Goal: Navigation & Orientation: Find specific page/section

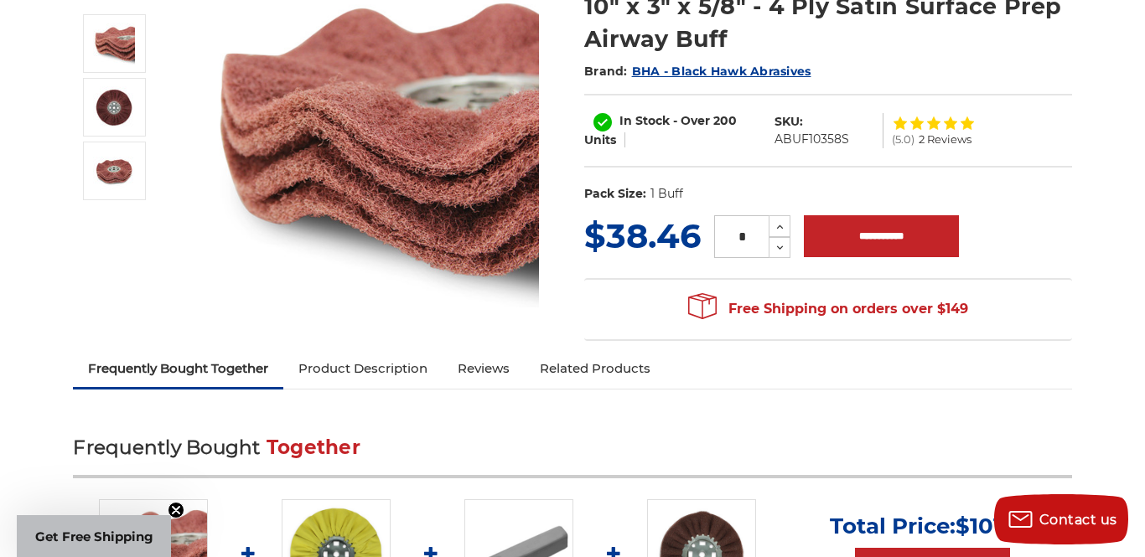
scroll to position [244, 0]
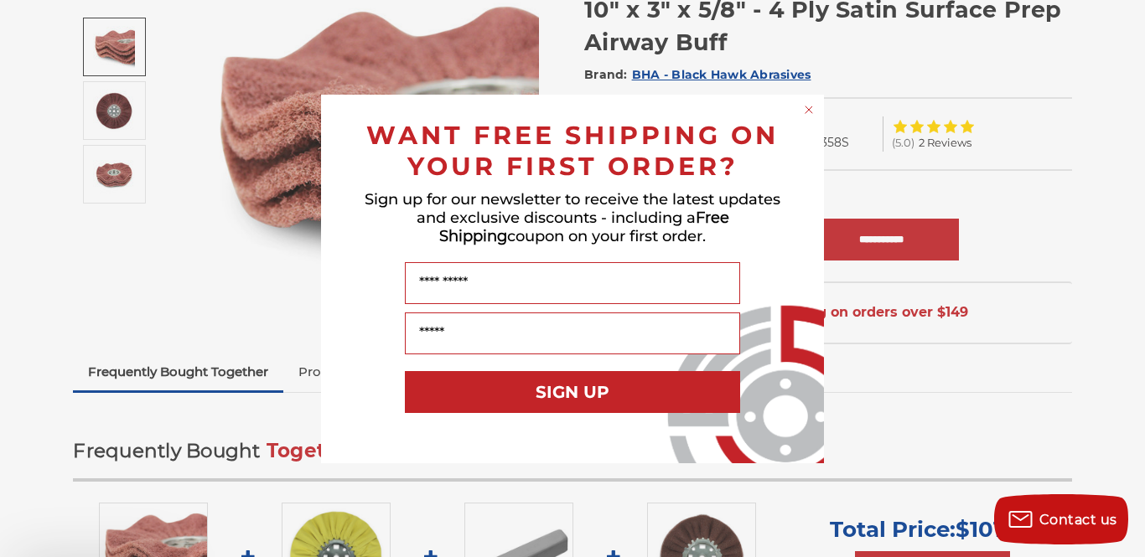
click at [101, 113] on div "Close dialog WANT FREE SHIPPING ON YOUR FIRST ORDER? Sign up for our newsletter…" at bounding box center [572, 278] width 1145 height 557
click at [811, 103] on circle "Close dialog" at bounding box center [809, 109] width 16 height 16
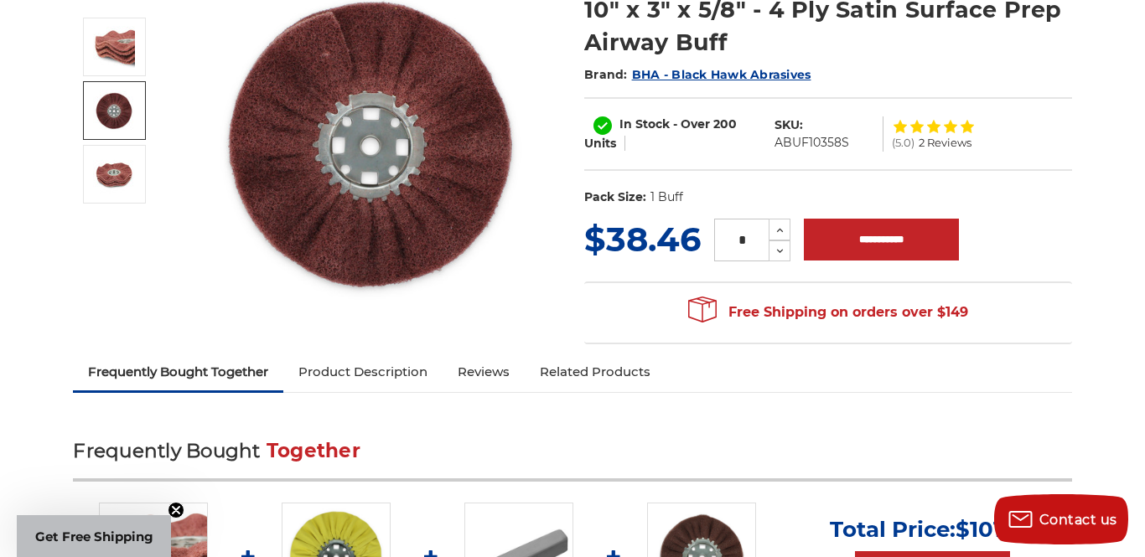
click at [124, 117] on img at bounding box center [114, 111] width 42 height 42
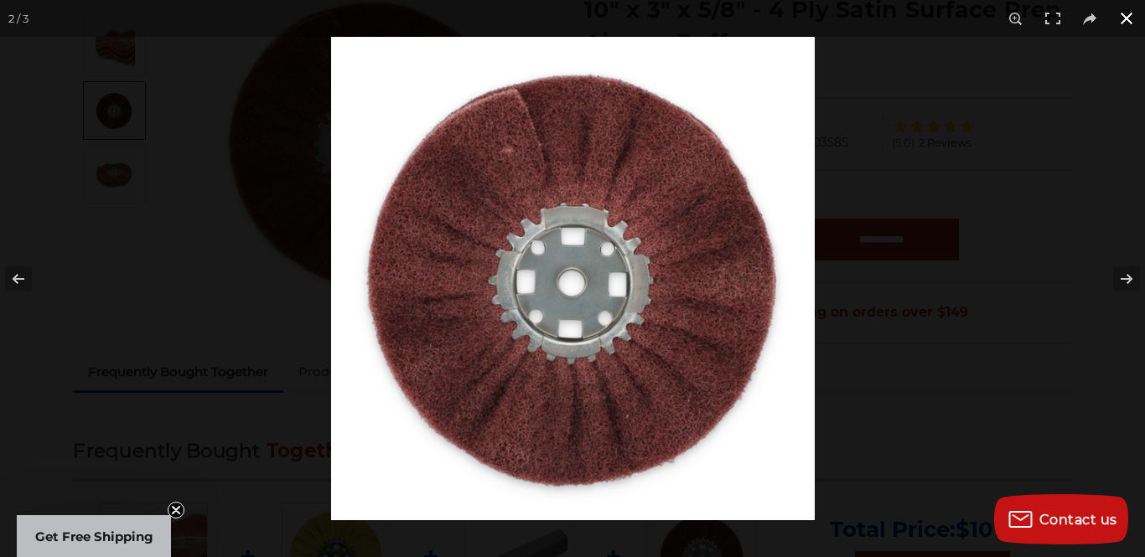
click at [1128, 16] on button at bounding box center [1126, 18] width 37 height 37
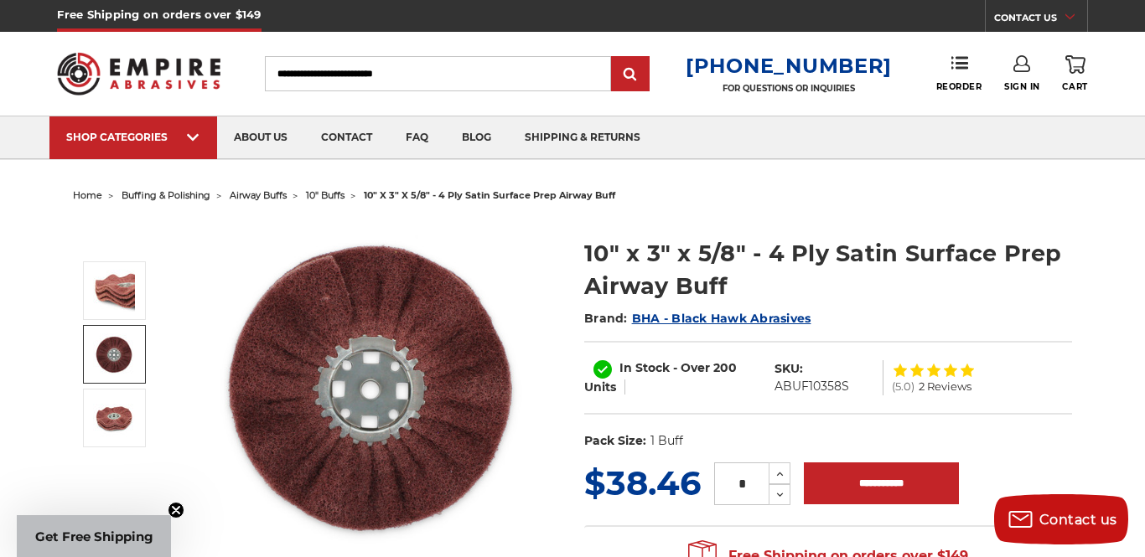
click at [325, 197] on span "10" buffs" at bounding box center [325, 195] width 39 height 12
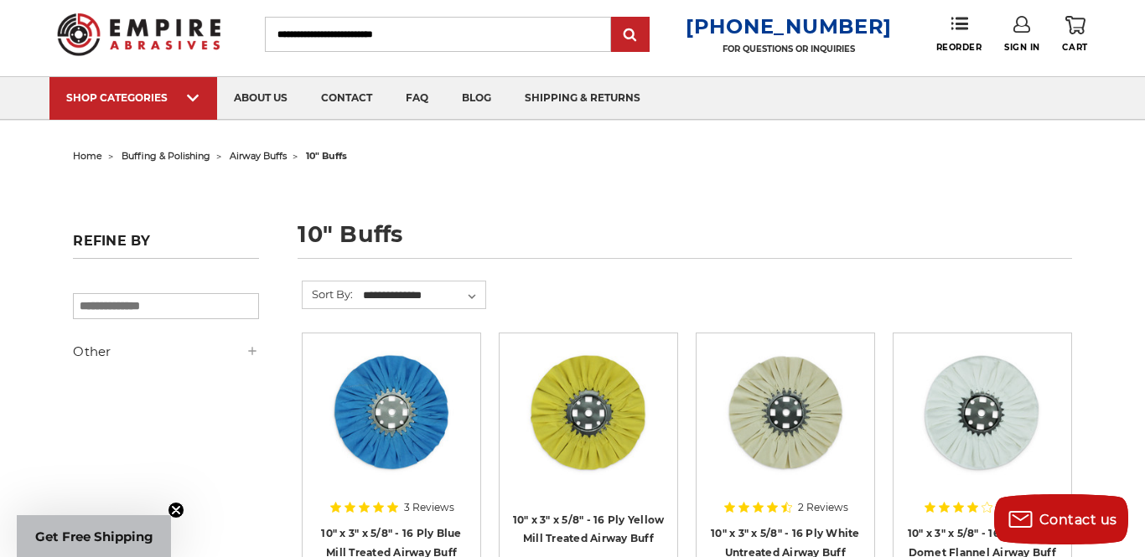
scroll to position [38, 0]
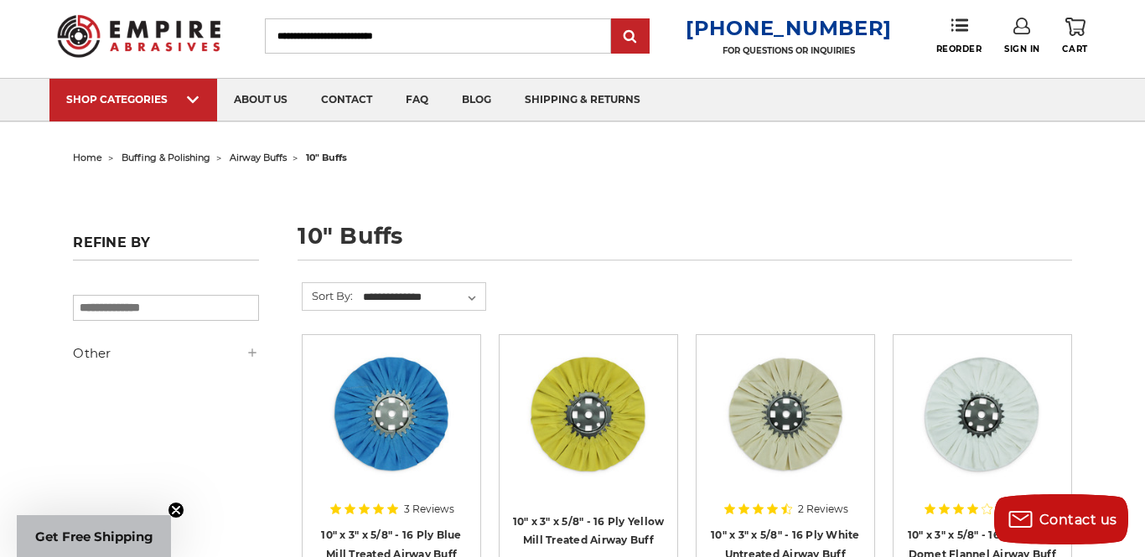
click at [261, 156] on span "airway buffs" at bounding box center [258, 158] width 57 height 12
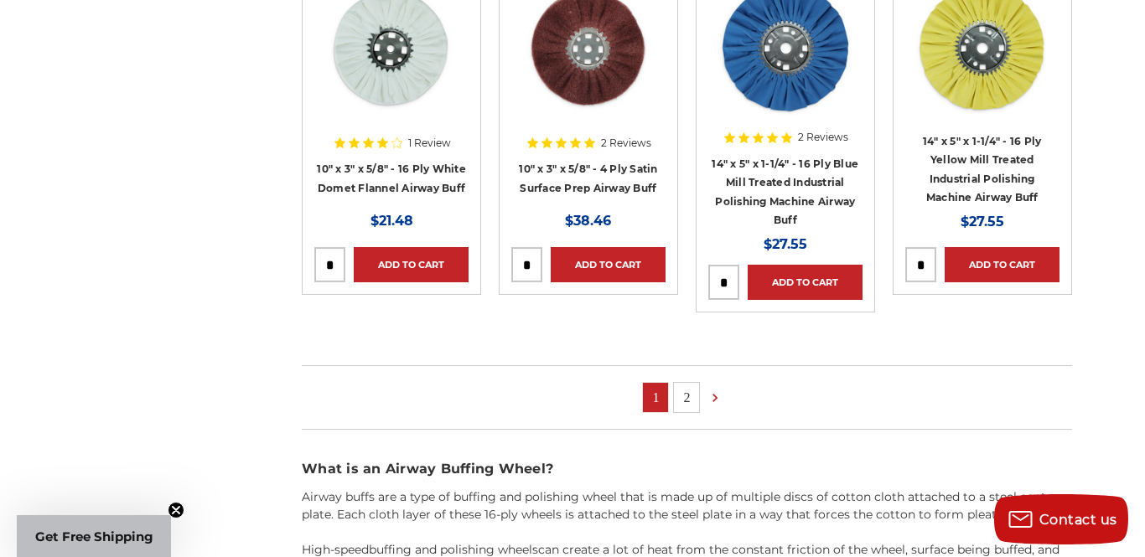
scroll to position [1132, 0]
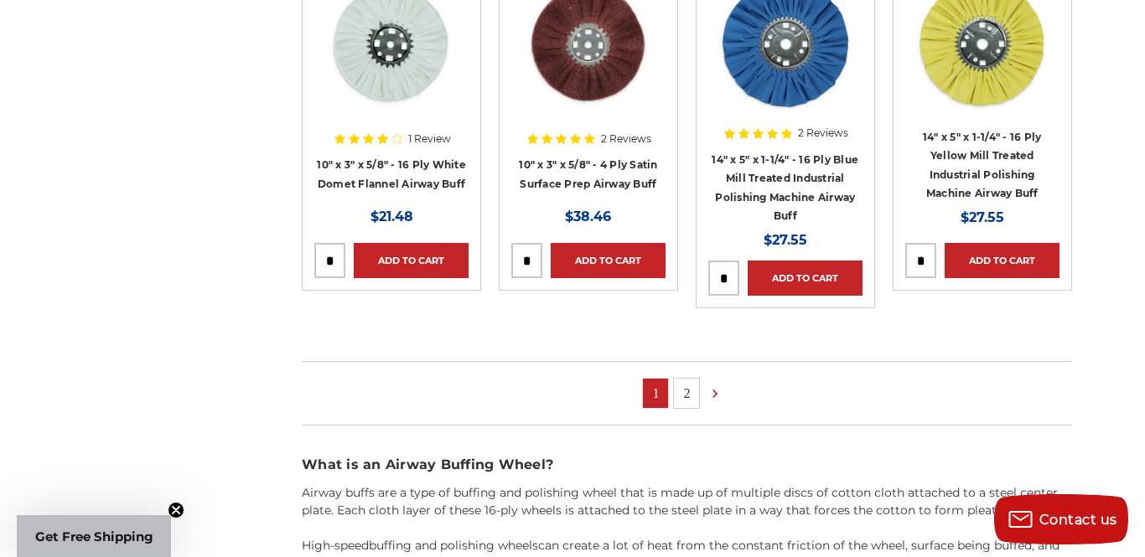
click at [691, 396] on link "2" at bounding box center [686, 393] width 25 height 29
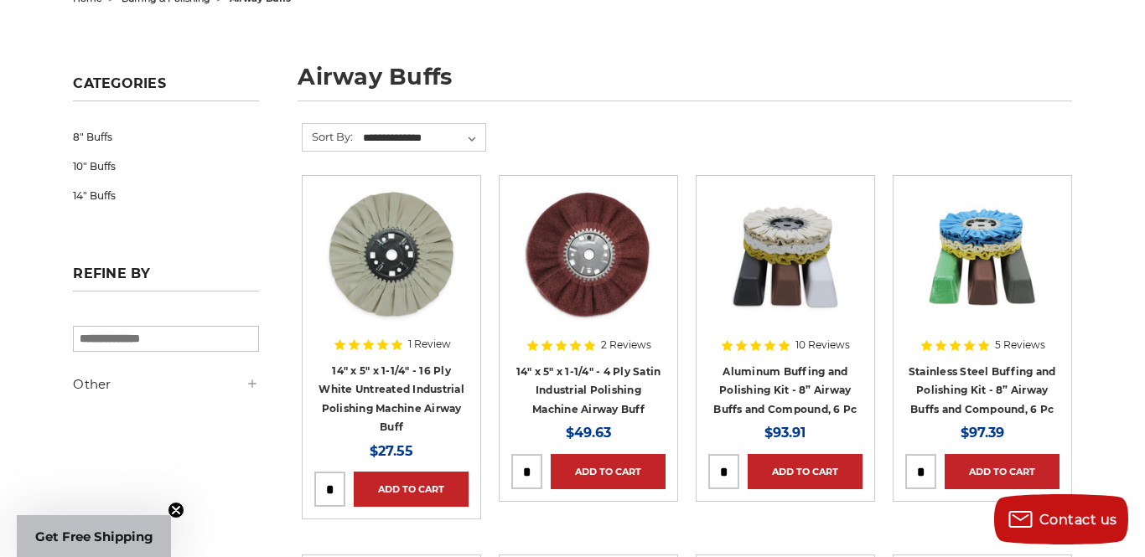
scroll to position [199, 0]
